Goal: Register for event/course

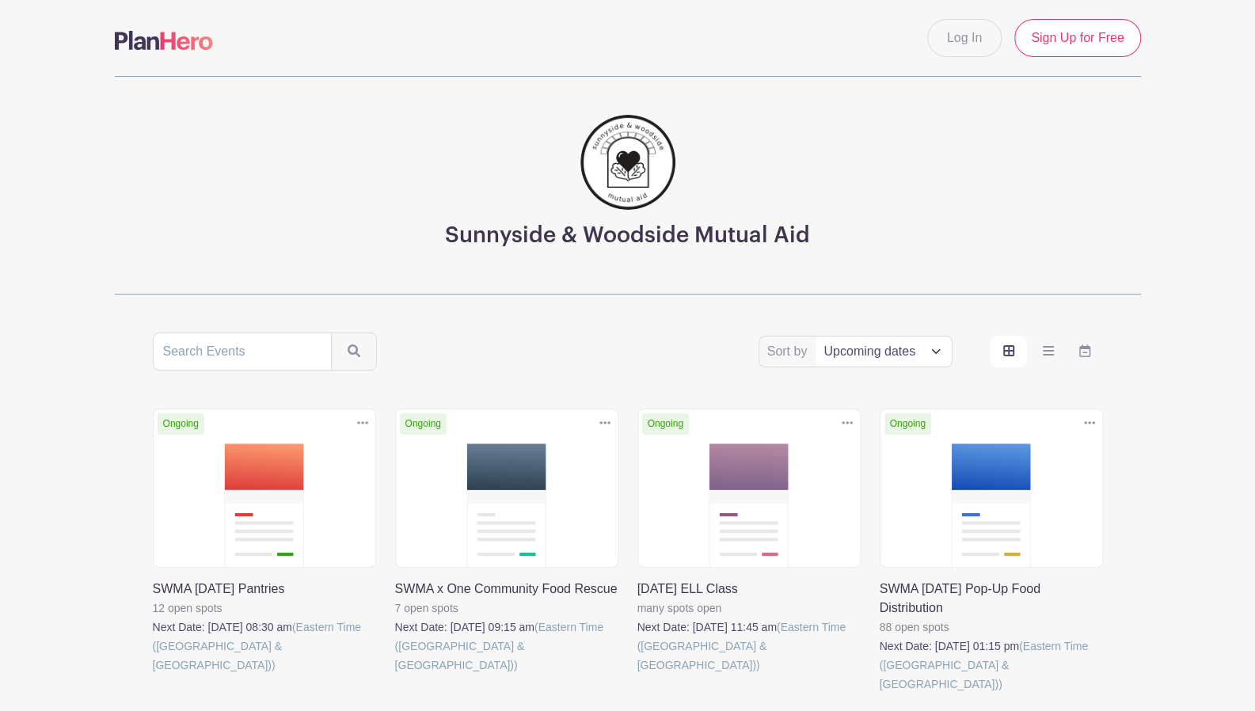
click at [637, 674] on link at bounding box center [637, 674] width 0 height 0
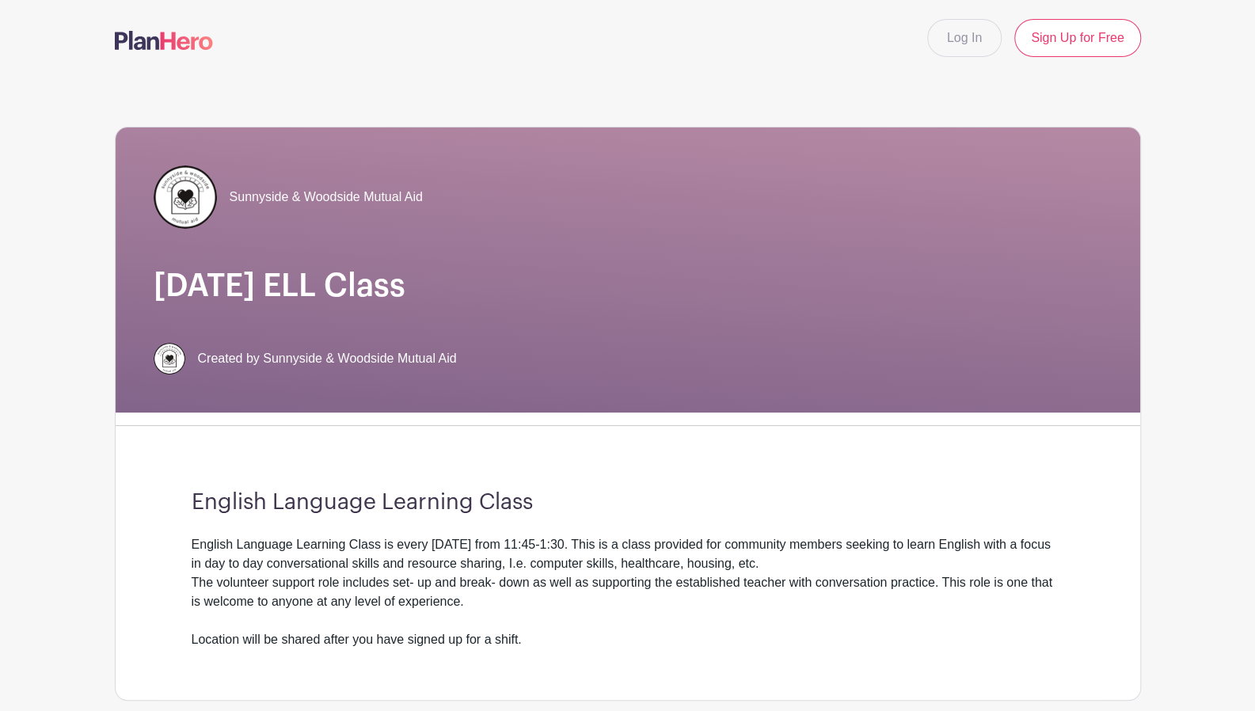
click at [909, 67] on nav "Log In Sign Up for Free" at bounding box center [627, 38] width 1255 height 76
click at [858, 122] on div "Sunnyside & Woodside Mutual Aid Sunday ELL Class Created by Sunnyside & Woodsid…" at bounding box center [628, 709] width 1026 height 1267
click at [1203, 336] on main "Log In Sign Up for Free Sunnyside & Woodside Mutual Aid Sunday ELL Class Create…" at bounding box center [627, 721] width 1255 height 1442
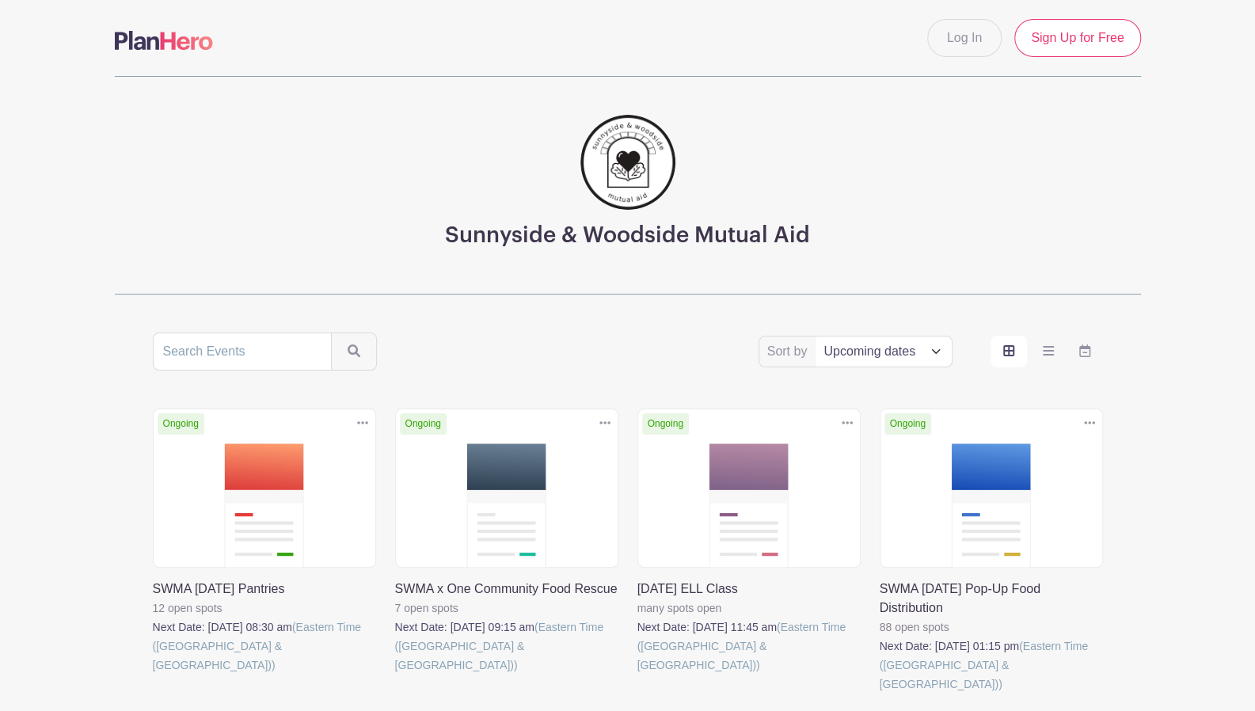
click at [153, 674] on link at bounding box center [153, 674] width 0 height 0
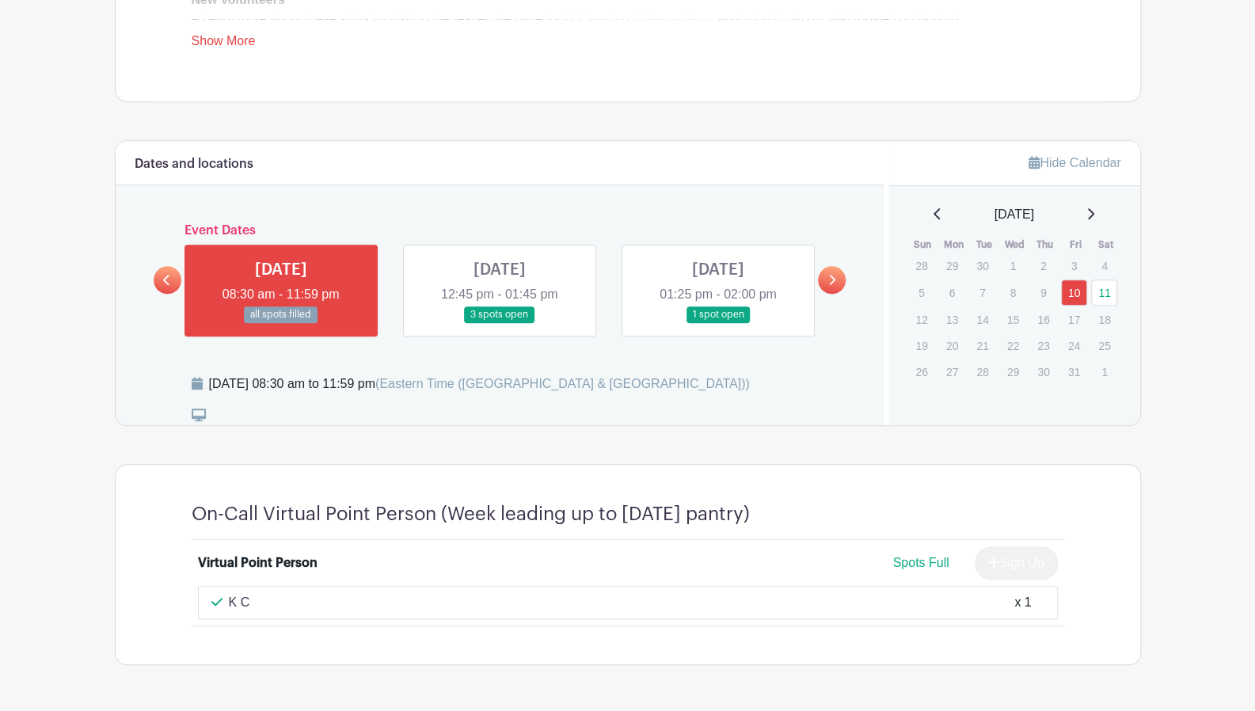
scroll to position [708, 0]
click at [718, 322] on link at bounding box center [718, 322] width 0 height 0
